Goal: Task Accomplishment & Management: Use online tool/utility

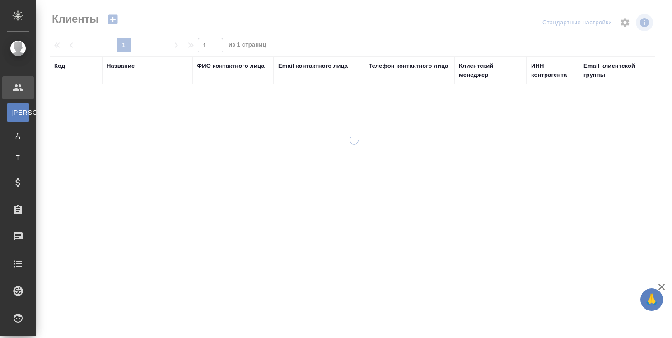
select select "RU"
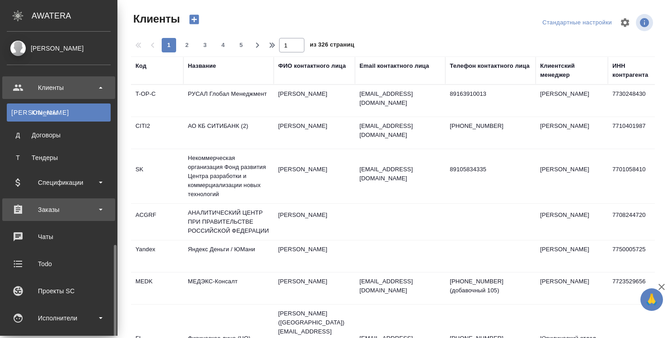
scroll to position [136, 0]
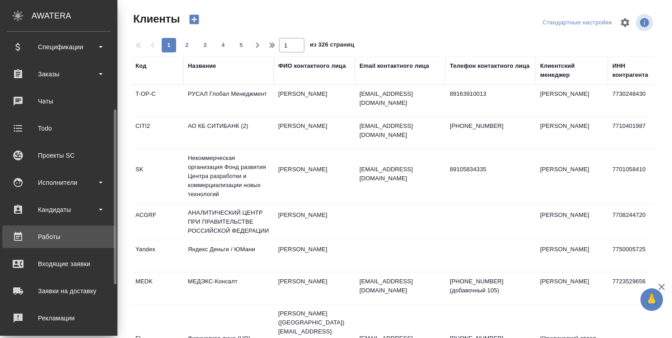
click at [47, 234] on div "Работы" at bounding box center [59, 237] width 104 height 14
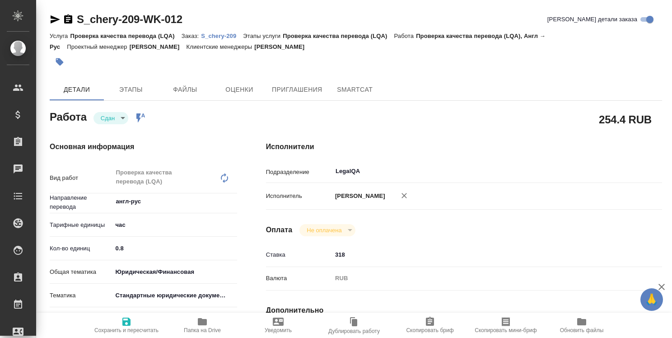
type textarea "x"
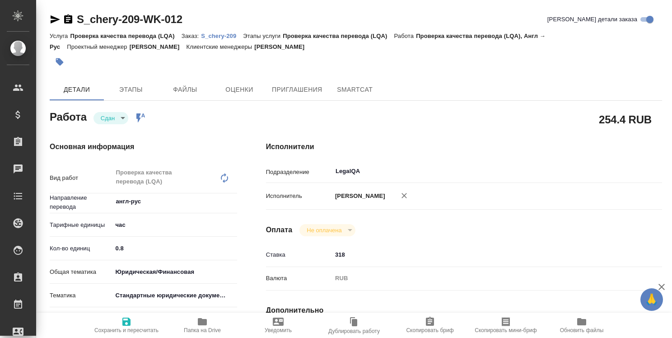
type textarea "x"
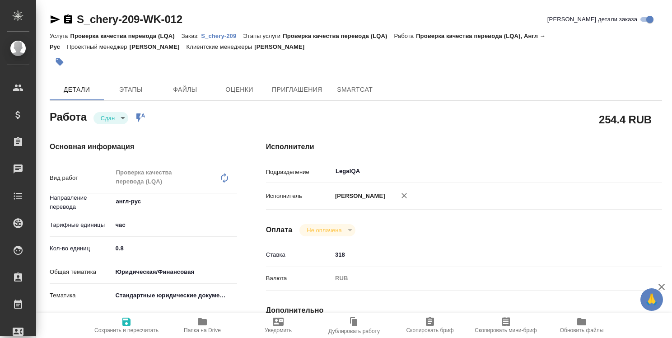
type textarea "x"
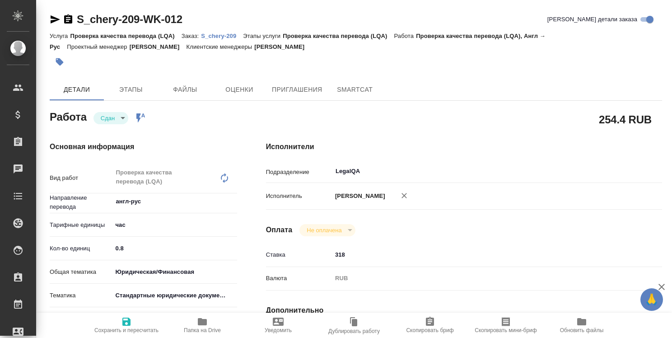
click at [230, 35] on p "S_chery-209" at bounding box center [222, 36] width 42 height 7
type textarea "x"
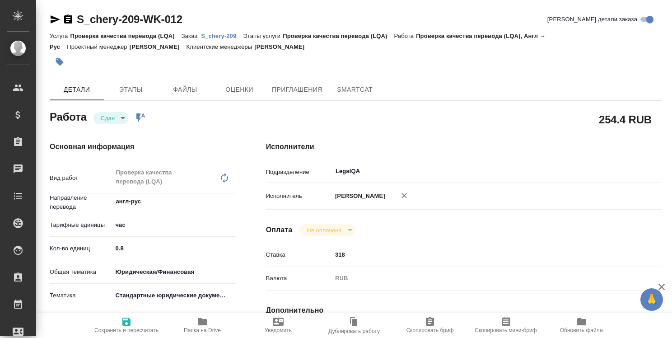
type textarea "x"
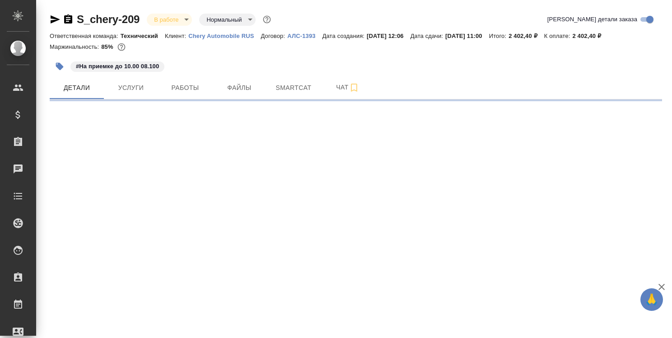
select select "RU"
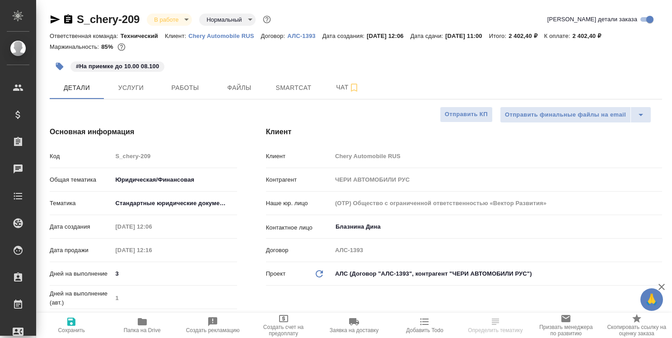
type textarea "x"
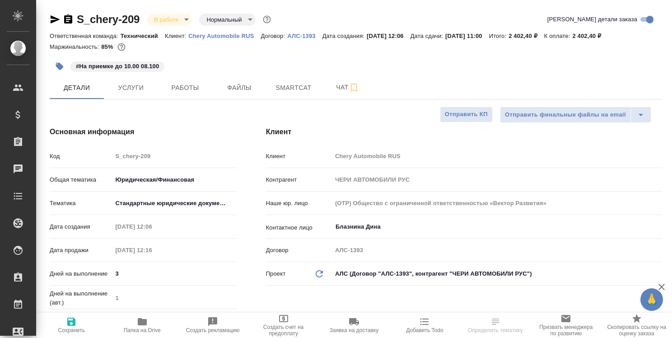
type textarea "x"
click at [175, 90] on span "Работы" at bounding box center [185, 87] width 43 height 11
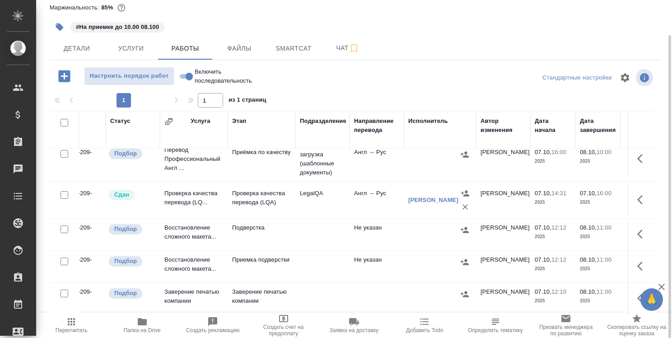
scroll to position [87, 64]
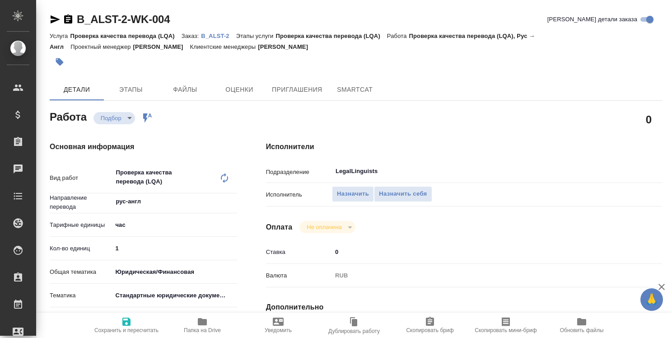
type textarea "x"
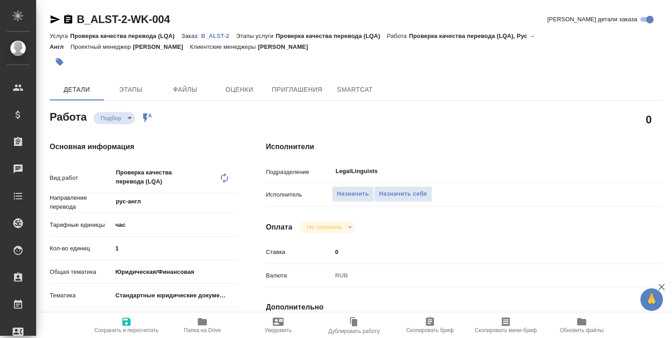
type textarea "x"
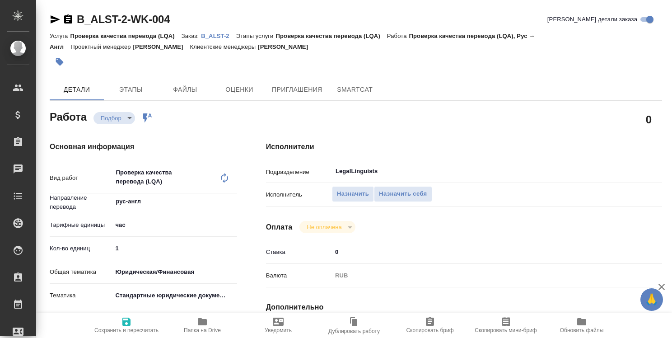
type textarea "x"
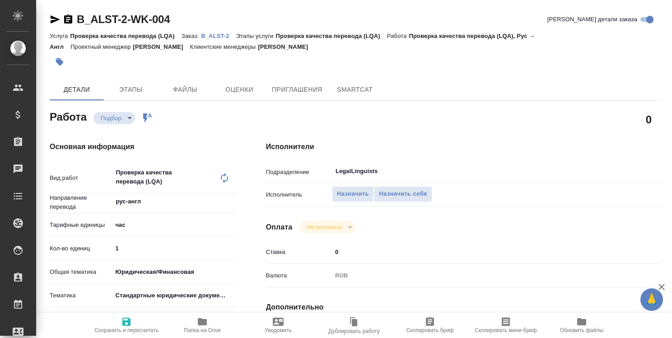
click at [213, 36] on p "B_ALST-2" at bounding box center [218, 36] width 35 height 7
type textarea "x"
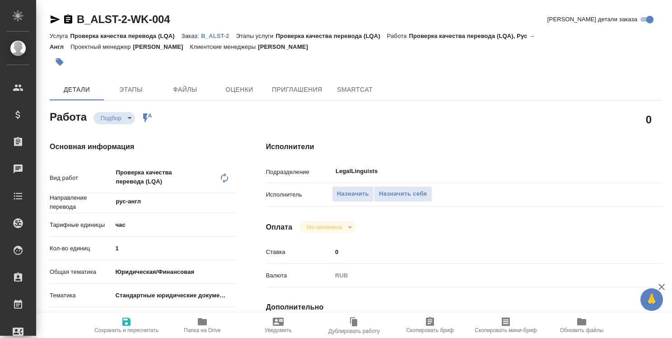
type textarea "x"
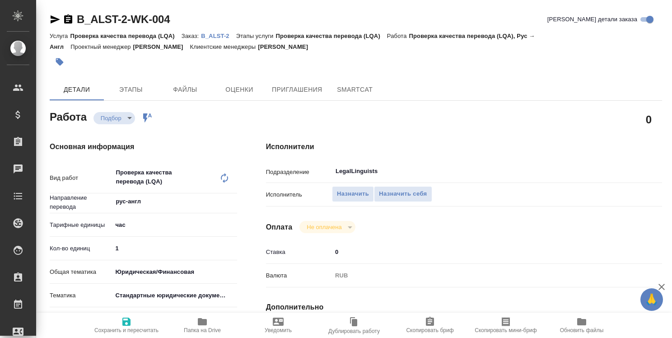
type textarea "x"
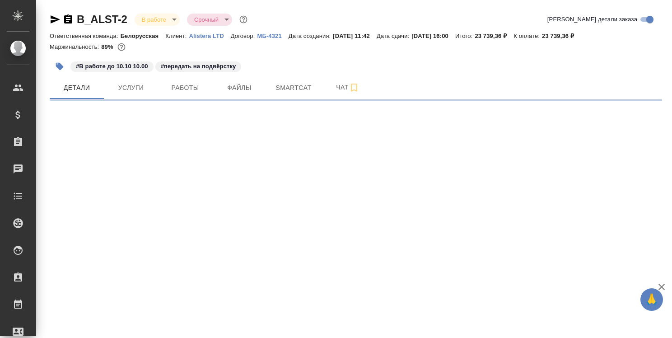
select select "RU"
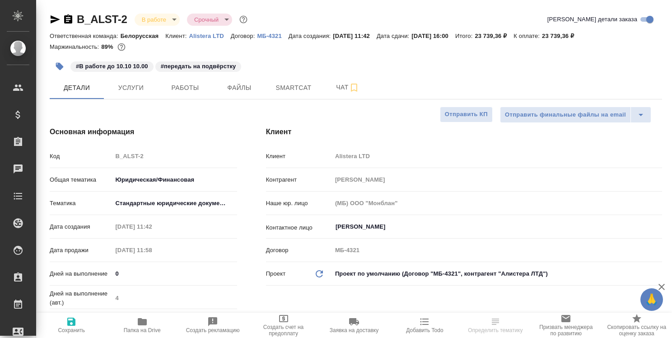
type textarea "x"
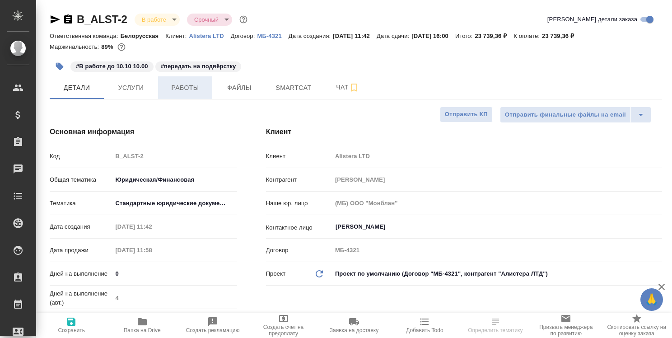
type textarea "x"
click at [181, 92] on span "Работы" at bounding box center [185, 87] width 43 height 11
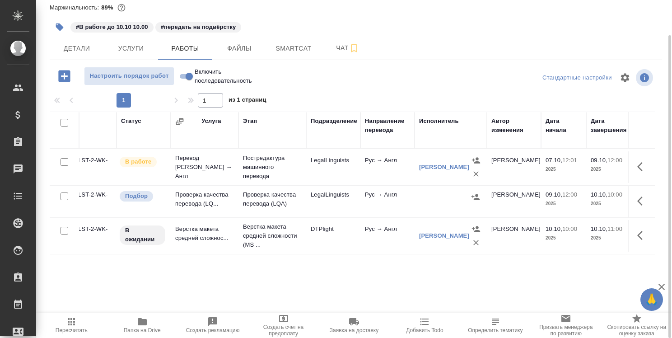
scroll to position [0, 61]
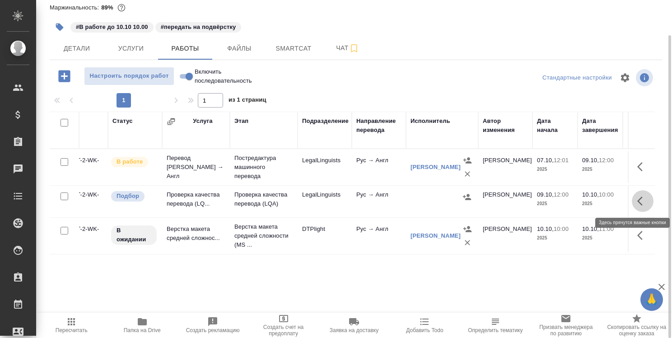
click at [641, 200] on icon "button" at bounding box center [643, 201] width 11 height 11
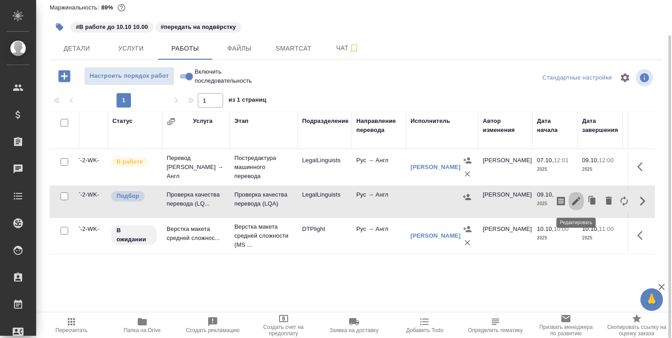
click at [577, 200] on icon "button" at bounding box center [577, 201] width 8 height 8
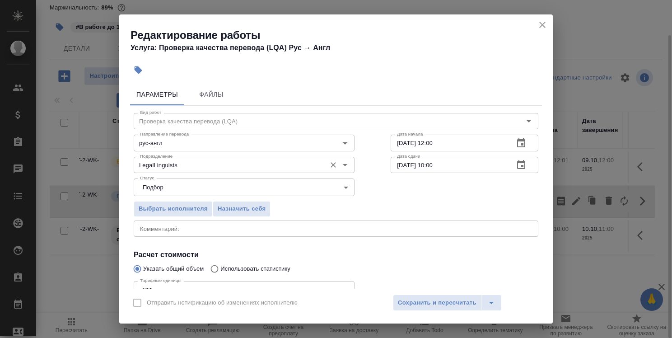
click at [264, 163] on input "LegalLinguists" at bounding box center [228, 165] width 185 height 11
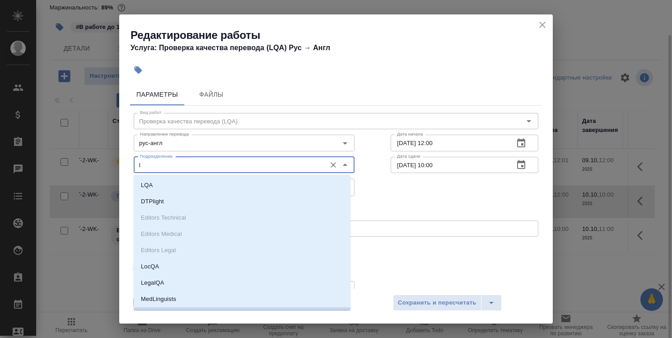
scroll to position [14, 0]
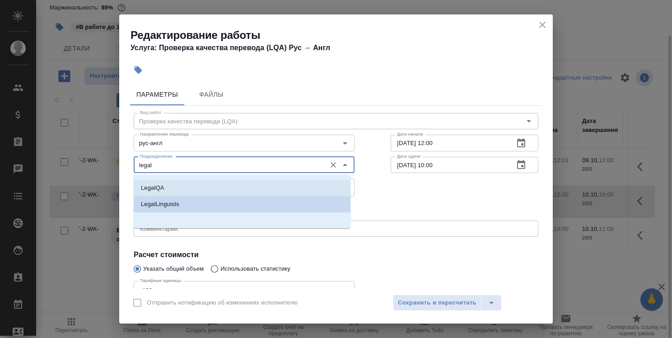
click at [289, 194] on li "LegalQA" at bounding box center [242, 188] width 217 height 16
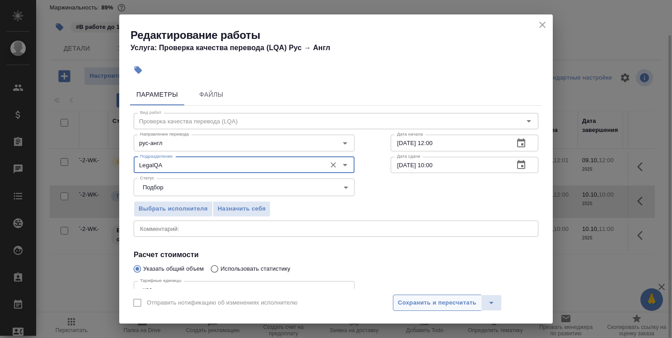
type input "LegalQA"
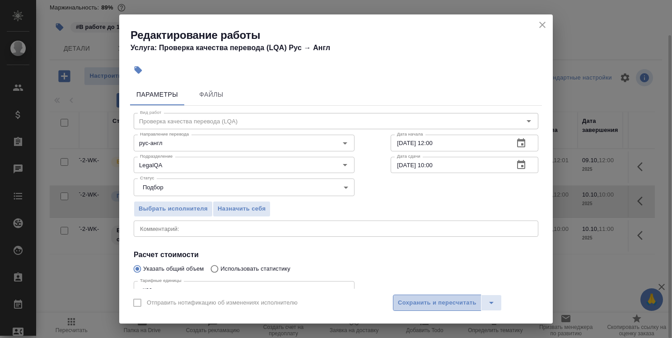
click at [460, 306] on span "Сохранить и пересчитать" at bounding box center [437, 303] width 79 height 10
